Goal: Find contact information: Find contact information

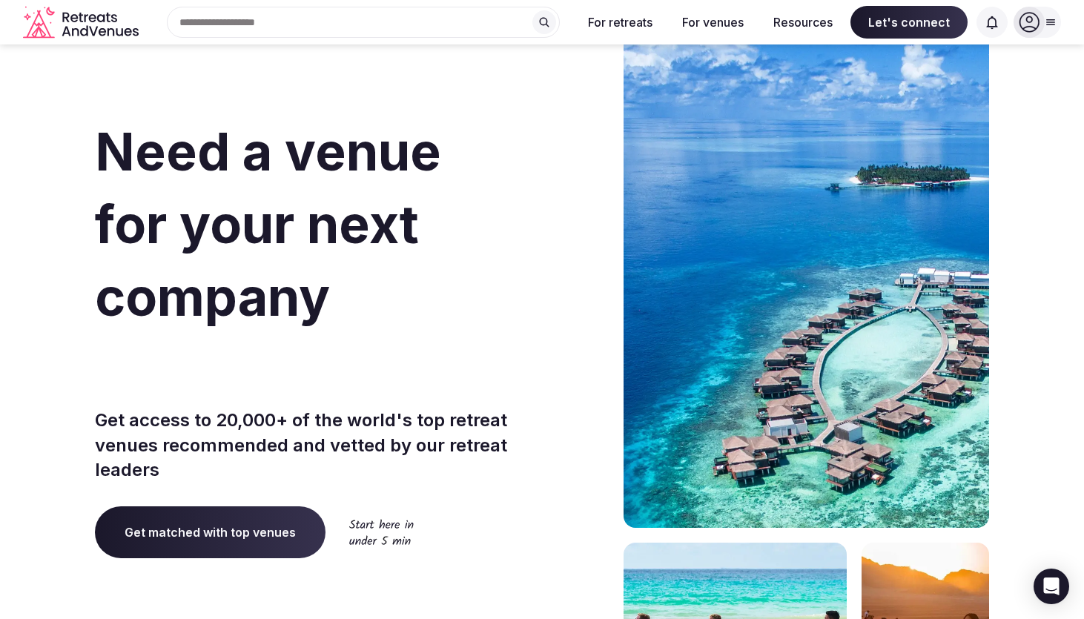
drag, startPoint x: 152, startPoint y: 33, endPoint x: 85, endPoint y: 22, distance: 68.4
click at [85, 22] on div "Search Popular Destinations [GEOGRAPHIC_DATA], [GEOGRAPHIC_DATA] [GEOGRAPHIC_DA…" at bounding box center [542, 22] width 1038 height 45
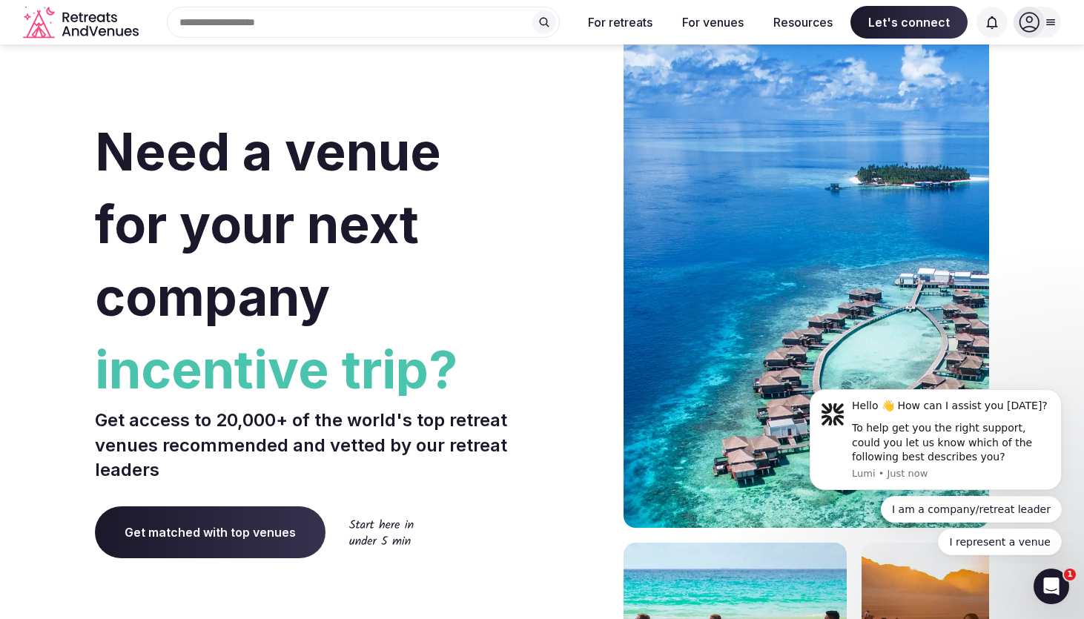
click at [530, 20] on icon at bounding box center [1051, 22] width 12 height 12
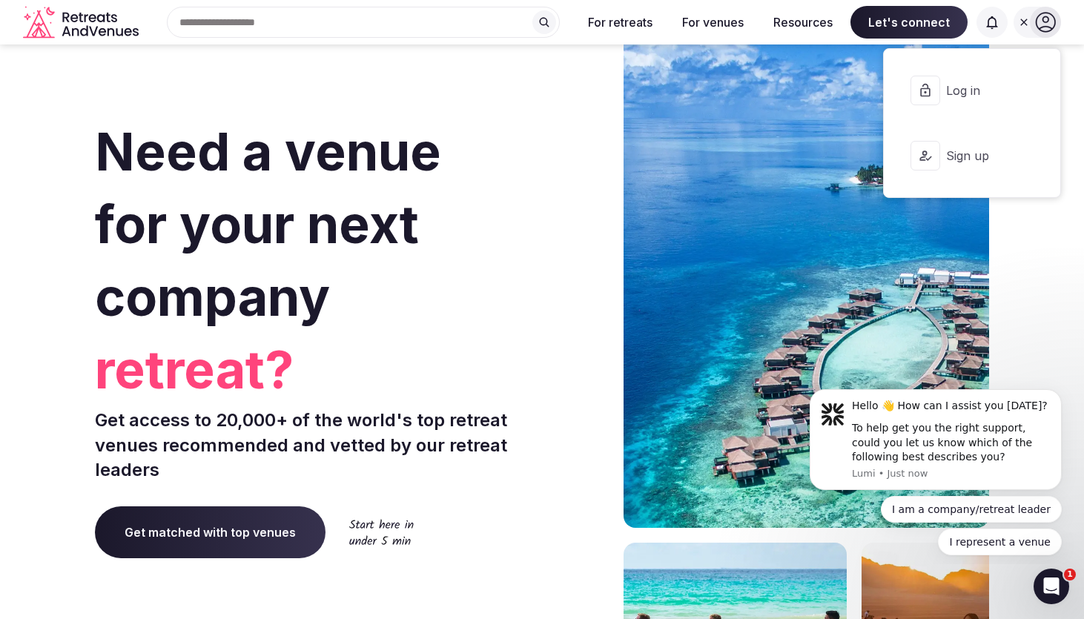
click at [530, 20] on icon at bounding box center [1045, 22] width 21 height 21
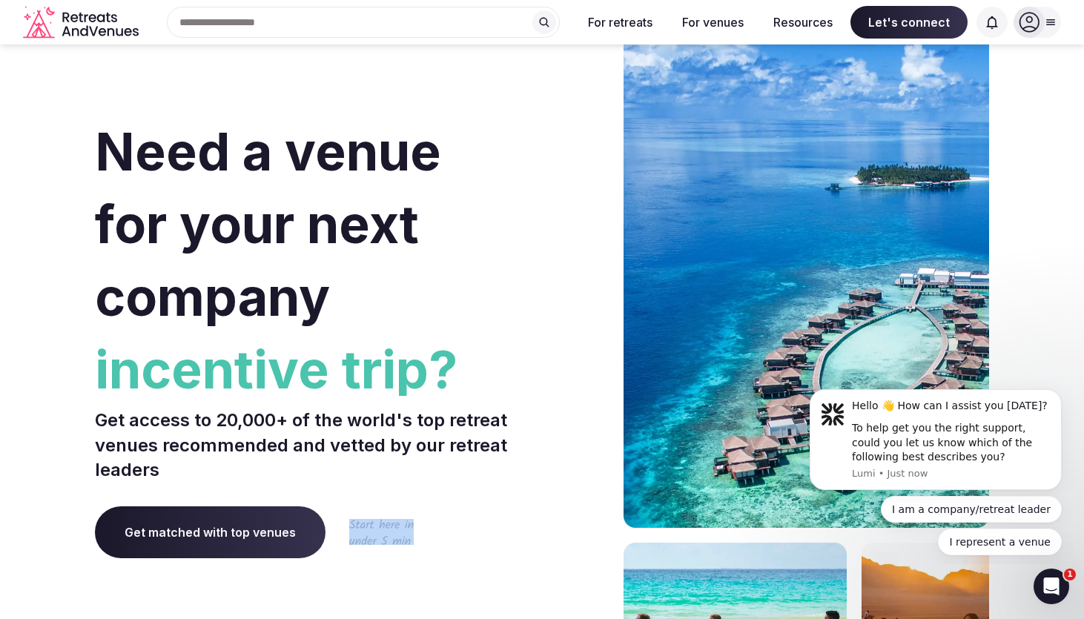
drag, startPoint x: 528, startPoint y: 541, endPoint x: 518, endPoint y: 595, distance: 55.1
click at [518, 564] on div "Need a venue for your next company incentive trip? Get access to 20,000+ of the…" at bounding box center [315, 444] width 441 height 894
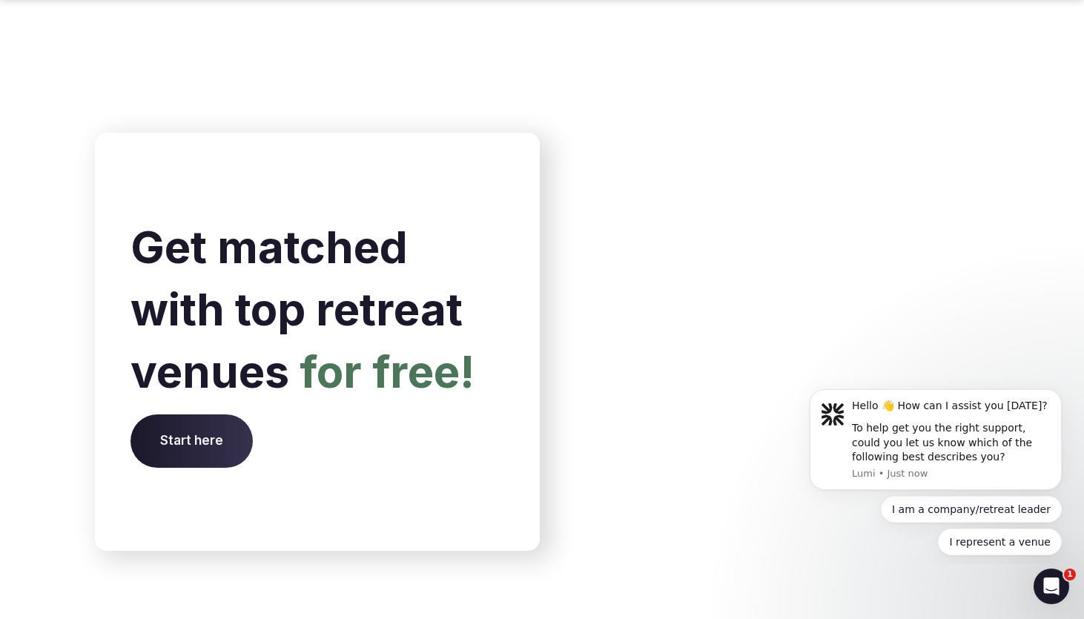
scroll to position [6183, 0]
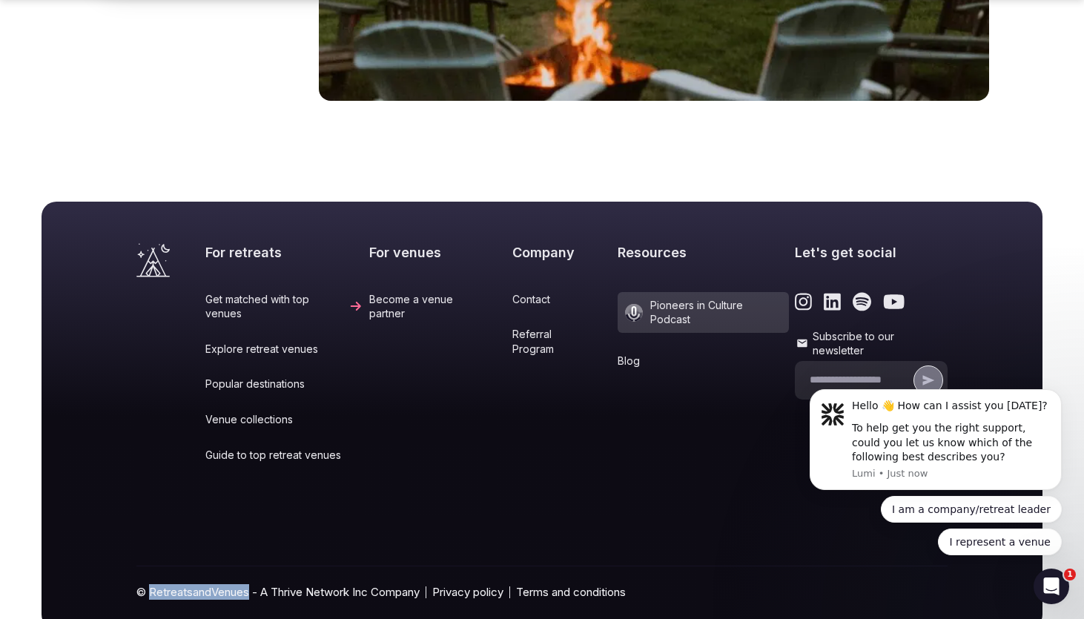
drag, startPoint x: 152, startPoint y: 538, endPoint x: 252, endPoint y: 543, distance: 100.3
click at [252, 564] on div "© RetreatsandVenues - A Thrive Network Inc Company Privacy policy Terms and con…" at bounding box center [541, 598] width 811 height 63
click at [520, 292] on link "Contact" at bounding box center [561, 299] width 99 height 15
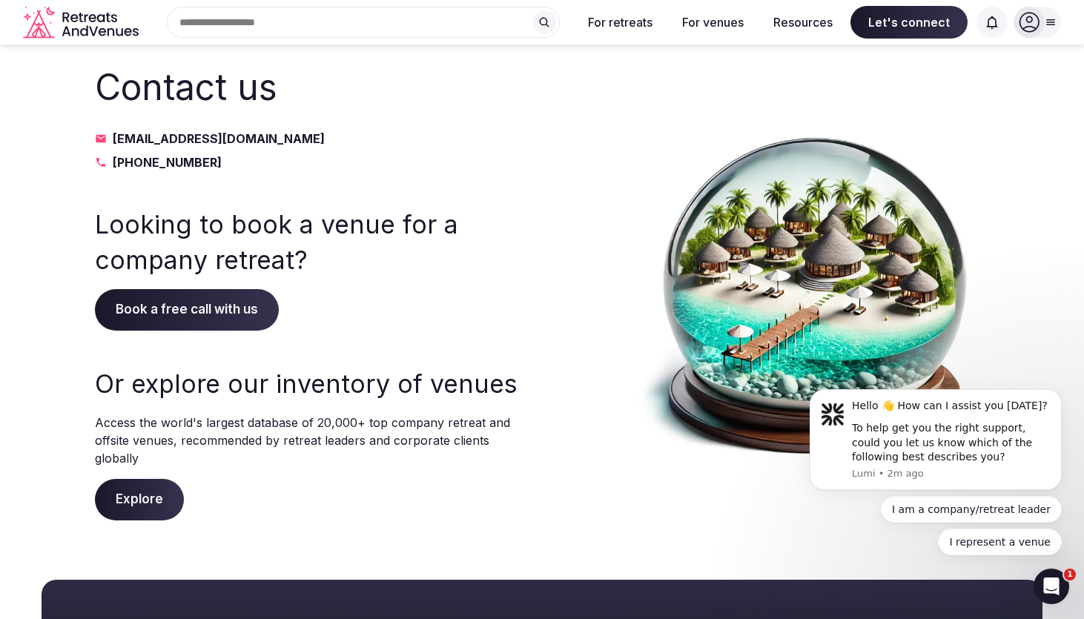
click at [530, 25] on icon at bounding box center [1051, 22] width 12 height 12
click at [530, 359] on div at bounding box center [580, 291] width 47 height 458
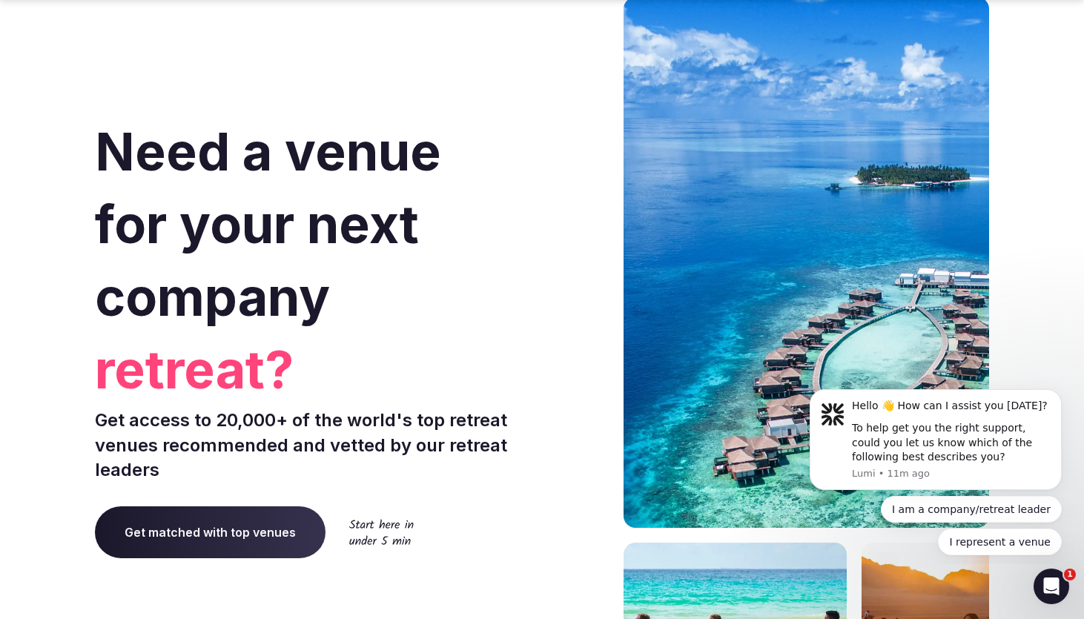
scroll to position [6183, 0]
